Goal: Transaction & Acquisition: Purchase product/service

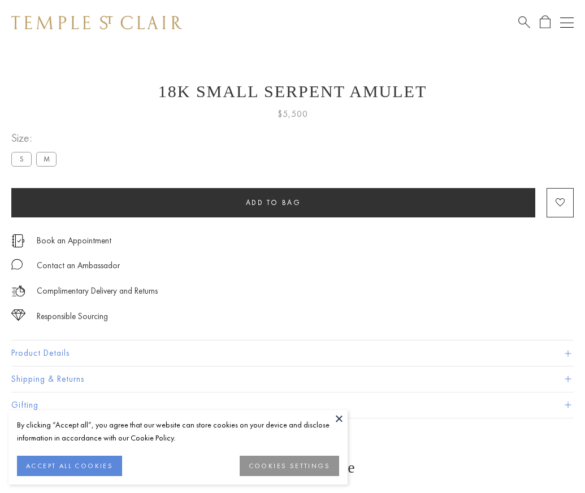
click at [273, 202] on span "Add to bag" at bounding box center [273, 203] width 55 height 10
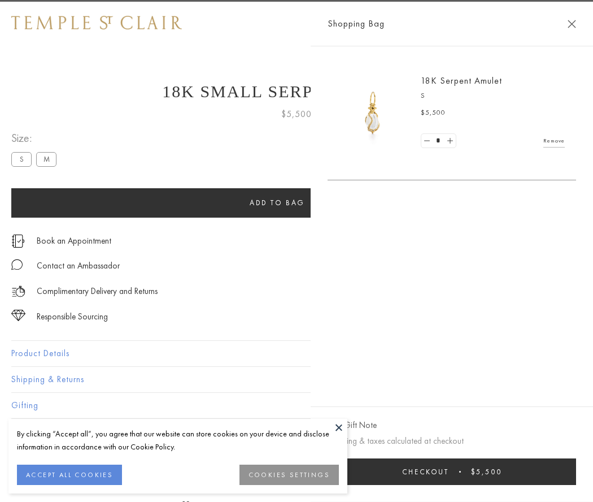
click at [461, 471] on span "submit" at bounding box center [460, 472] width 2 height 2
